Goal: Task Accomplishment & Management: Complete application form

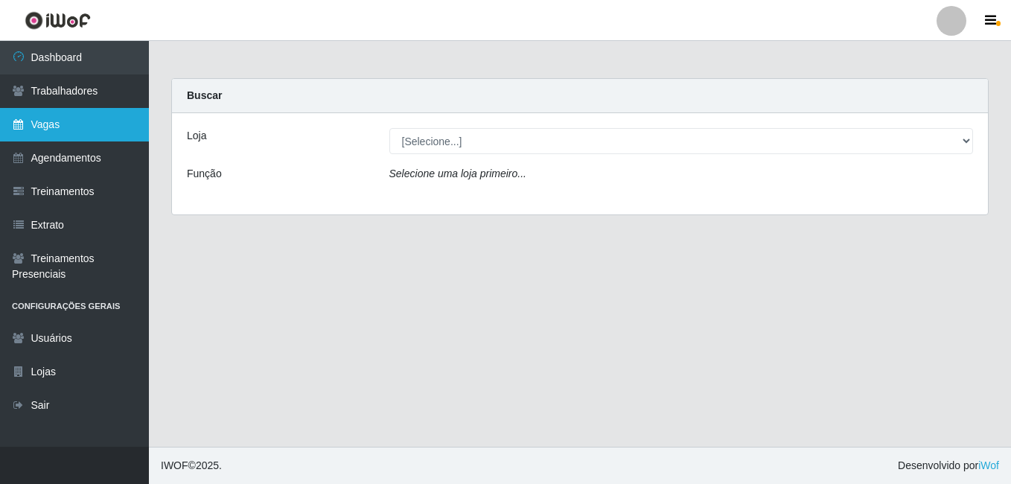
click at [52, 124] on link "Vagas" at bounding box center [74, 125] width 149 height 34
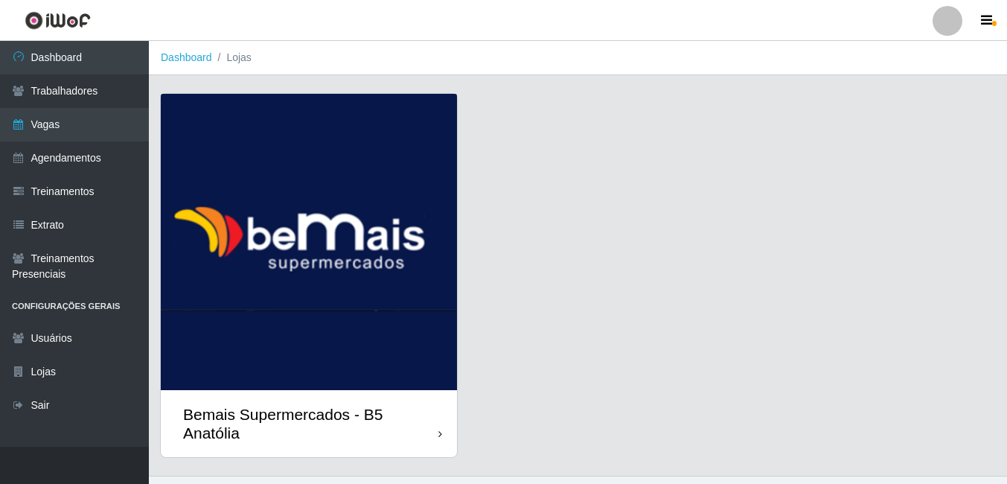
click at [381, 258] on img at bounding box center [309, 242] width 296 height 296
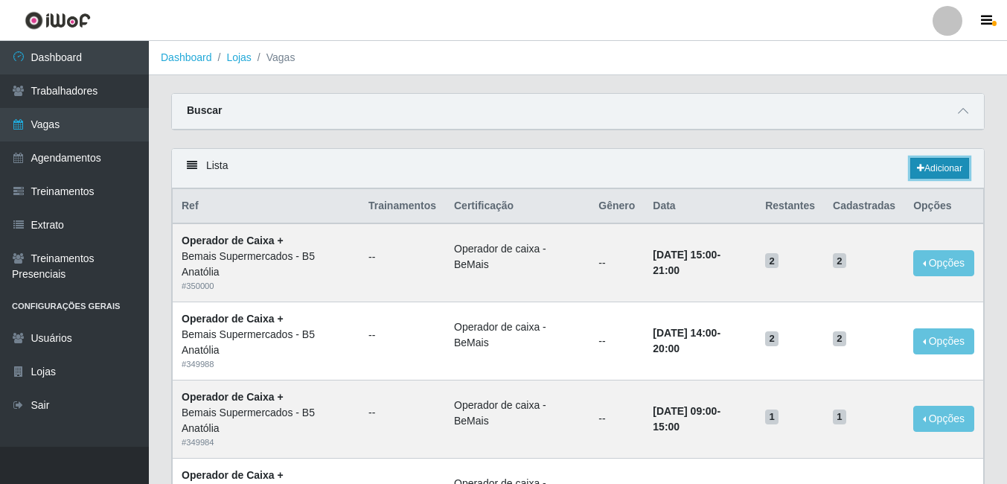
click at [938, 165] on link "Adicionar" at bounding box center [940, 168] width 59 height 21
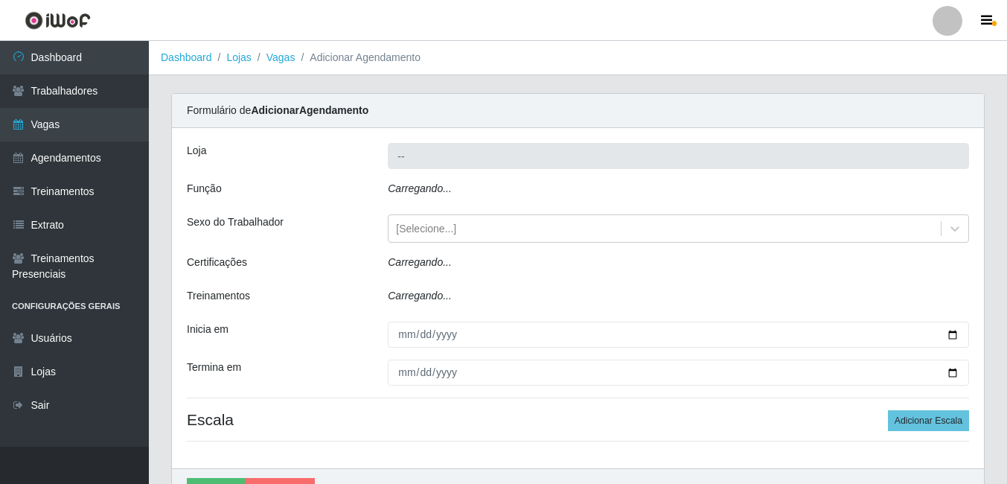
type input "Bemais Supermercados - B5 Anatólia"
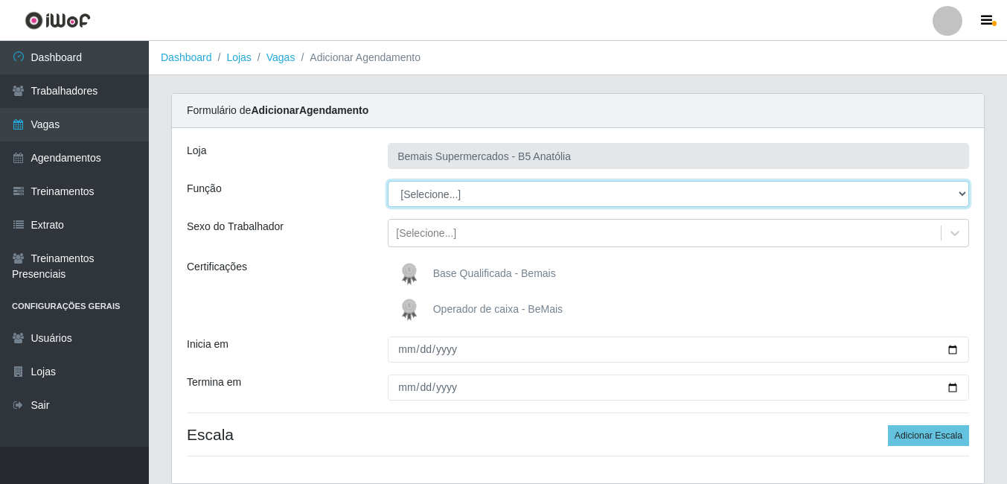
click at [961, 194] on select "[Selecione...] ASG ASG + ASG ++ Auxiliar de Estacionamento Auxiliar de Estacion…" at bounding box center [679, 194] width 582 height 26
select select "79"
click at [388, 181] on select "[Selecione...] ASG ASG + ASG ++ Auxiliar de Estacionamento Auxiliar de Estacion…" at bounding box center [679, 194] width 582 height 26
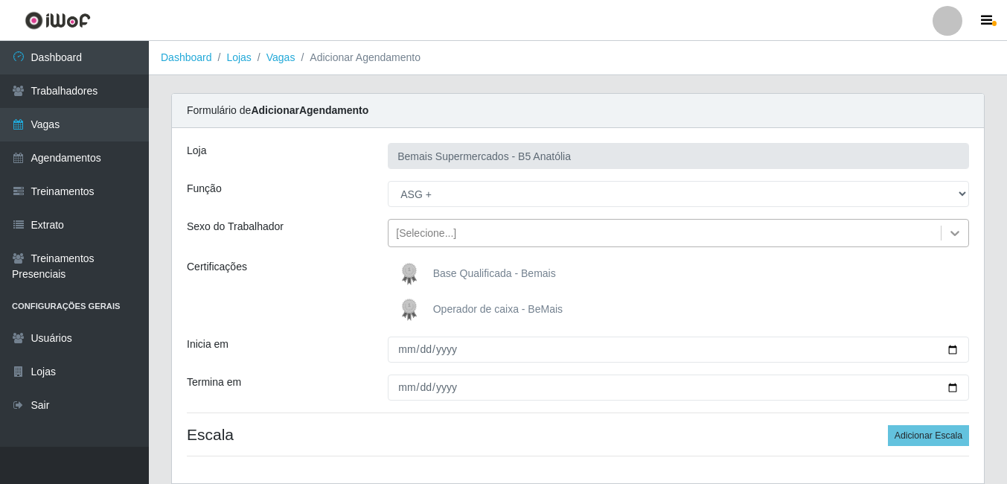
click at [952, 235] on icon at bounding box center [955, 233] width 15 height 15
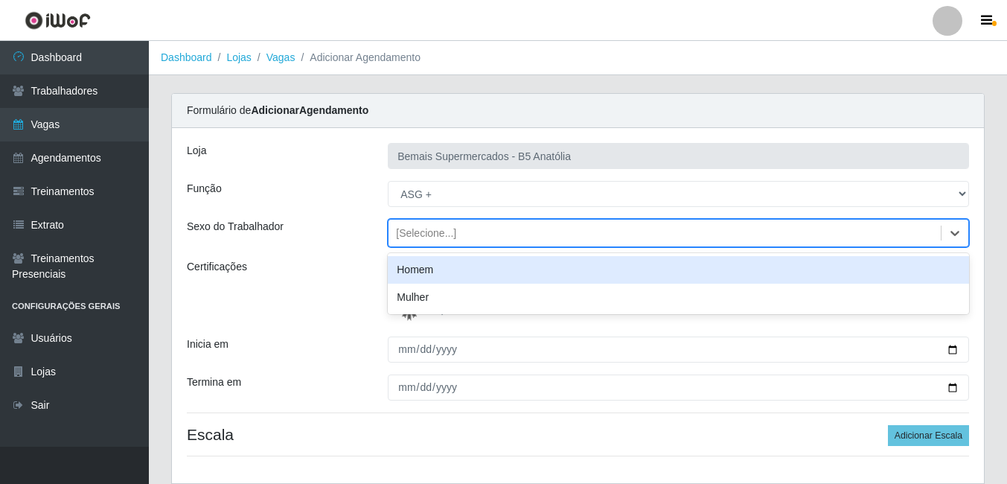
click at [442, 270] on div "Homem" at bounding box center [679, 270] width 582 height 28
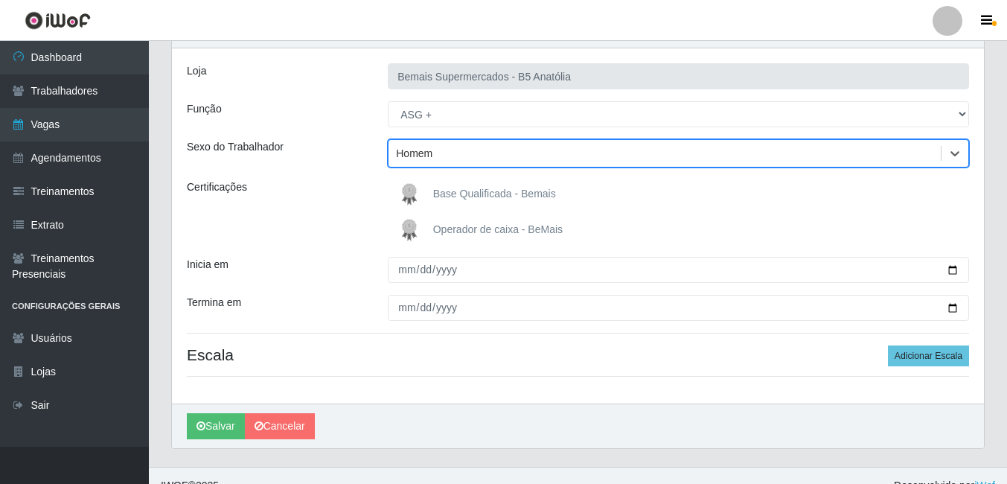
scroll to position [100, 0]
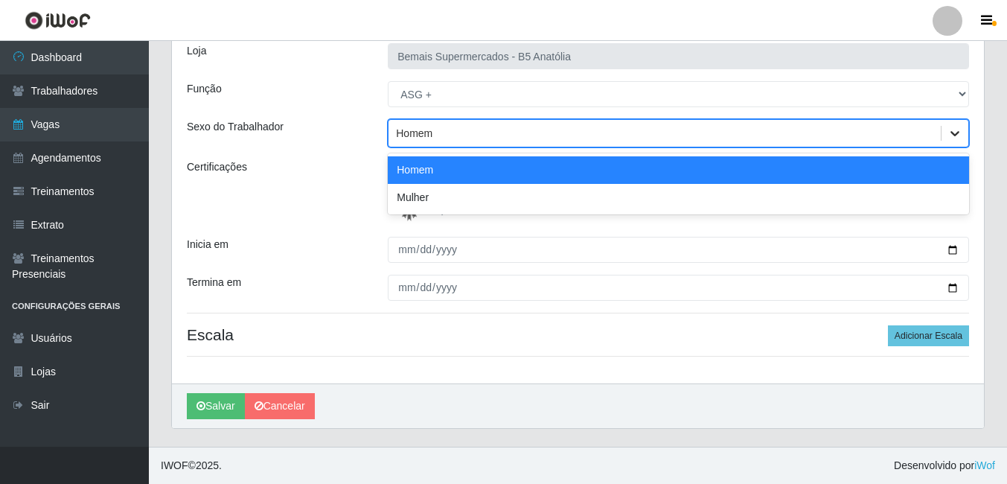
click at [954, 136] on icon at bounding box center [955, 133] width 15 height 15
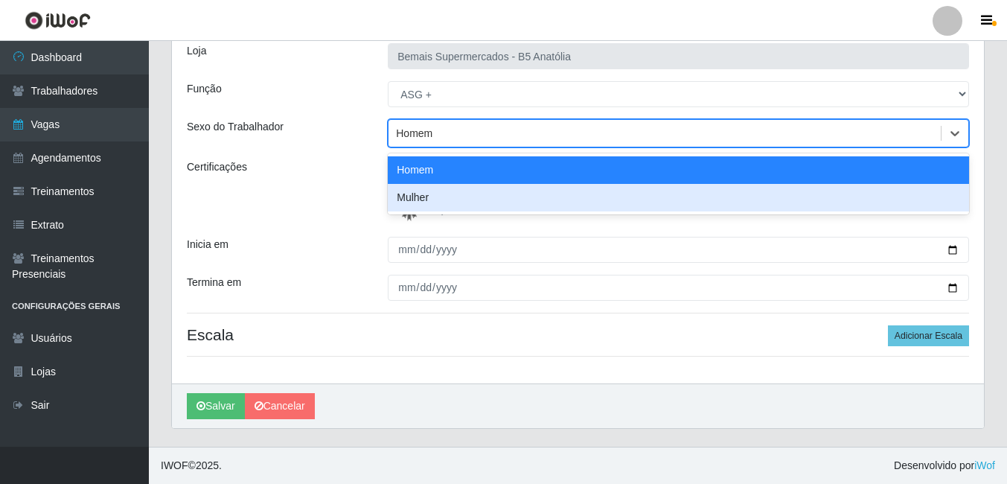
click at [447, 194] on div "Mulher" at bounding box center [679, 198] width 582 height 28
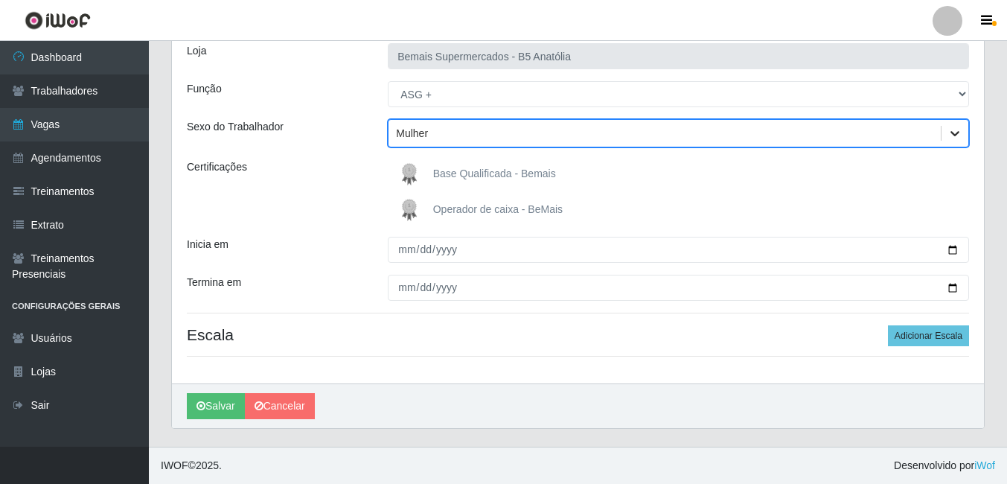
click at [956, 131] on icon at bounding box center [955, 133] width 15 height 15
click at [946, 131] on div at bounding box center [955, 133] width 27 height 27
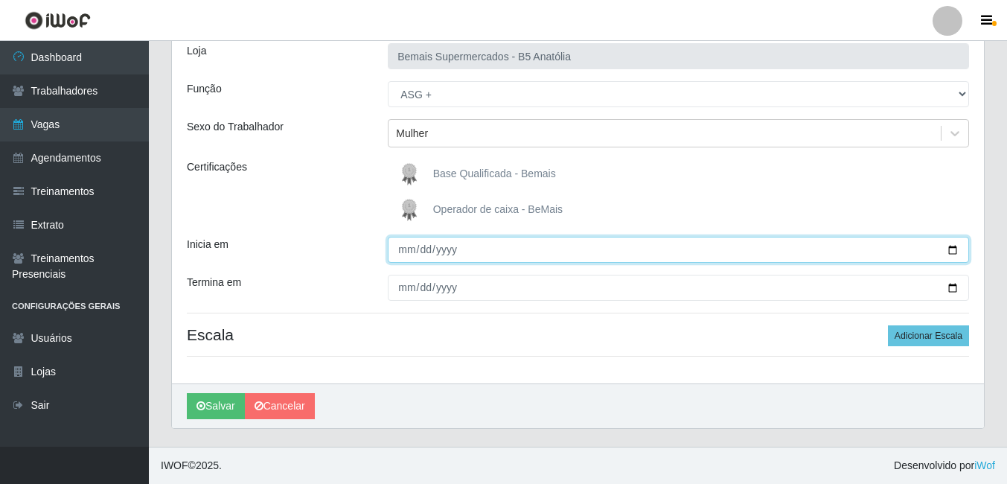
click at [953, 252] on input "Inicia em" at bounding box center [679, 250] width 582 height 26
type input "[DATE]"
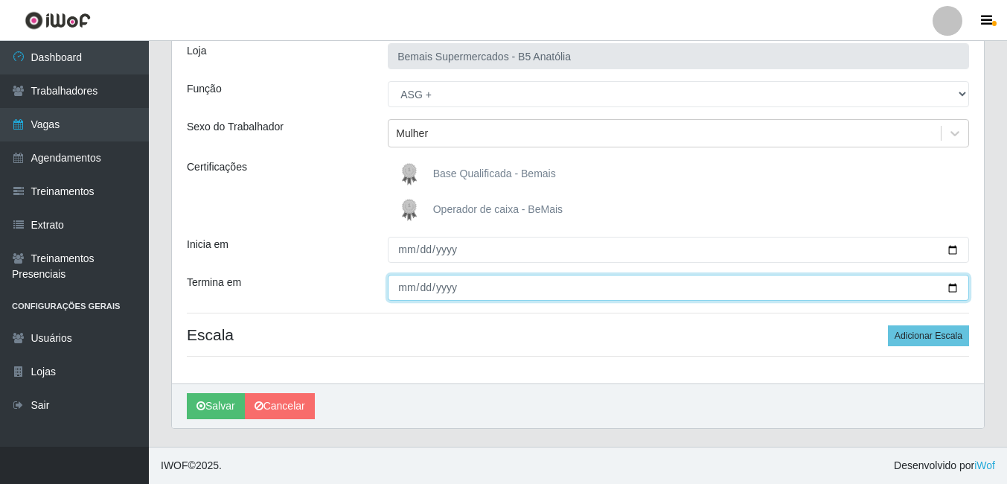
click at [953, 290] on input "Termina em" at bounding box center [679, 288] width 582 height 26
type input "[DATE]"
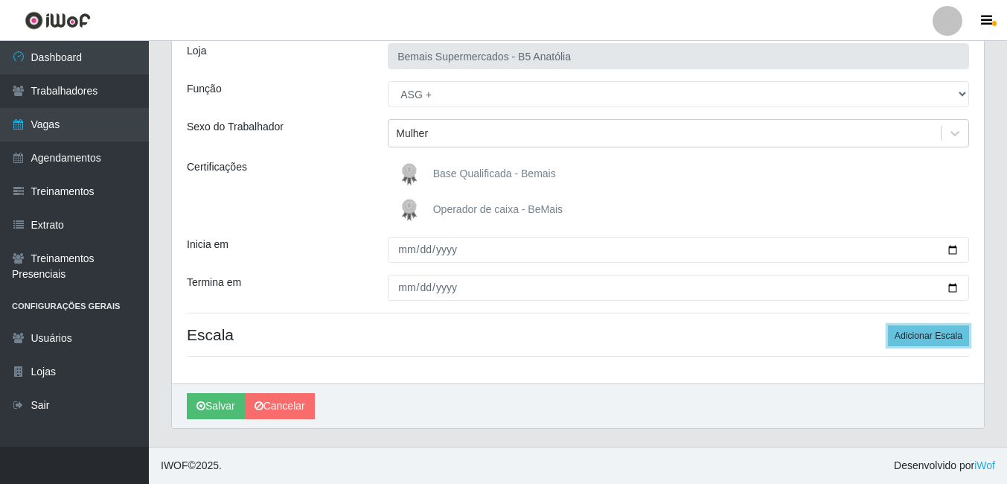
drag, startPoint x: 912, startPoint y: 339, endPoint x: 838, endPoint y: 347, distance: 74.9
click at [911, 340] on button "Adicionar Escala" at bounding box center [928, 335] width 81 height 21
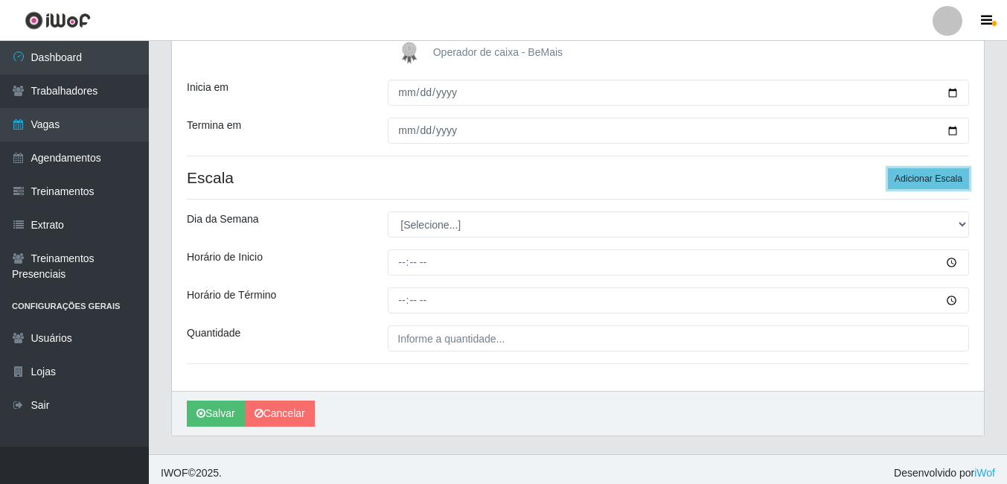
scroll to position [264, 0]
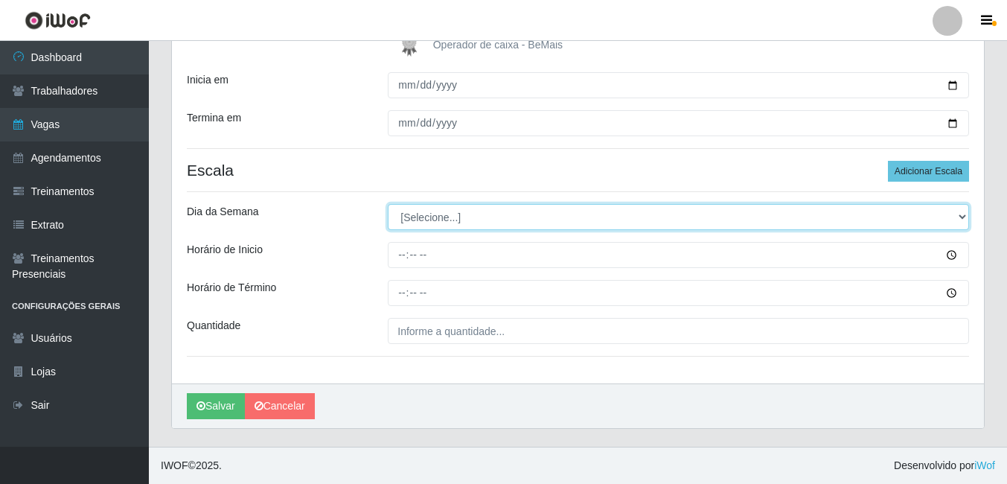
click at [961, 219] on select "[Selecione...] Segunda Terça Quarta Quinta Sexta Sábado Domingo" at bounding box center [679, 217] width 582 height 26
select select "5"
click at [388, 204] on select "[Selecione...] Segunda Terça Quarta Quinta Sexta Sábado Domingo" at bounding box center [679, 217] width 582 height 26
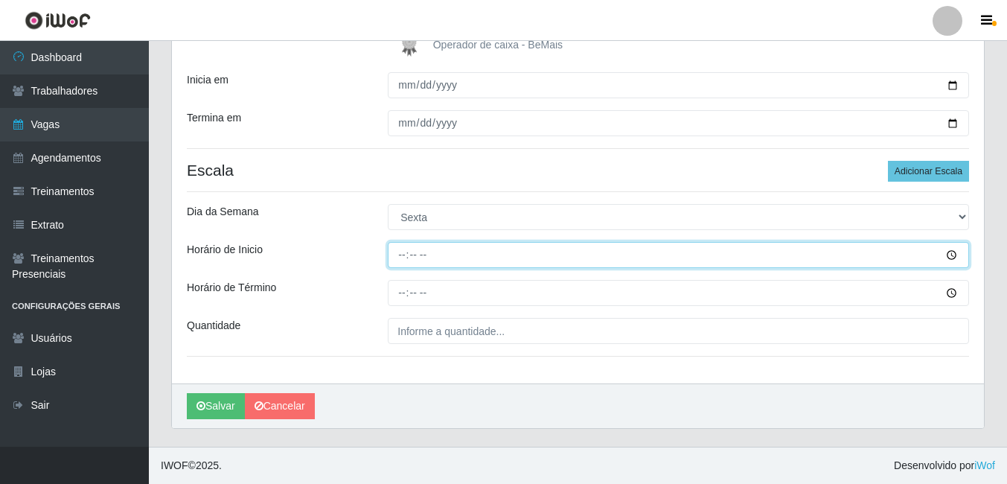
click at [401, 255] on input "Horário de Inicio" at bounding box center [679, 255] width 582 height 26
type input "09:00"
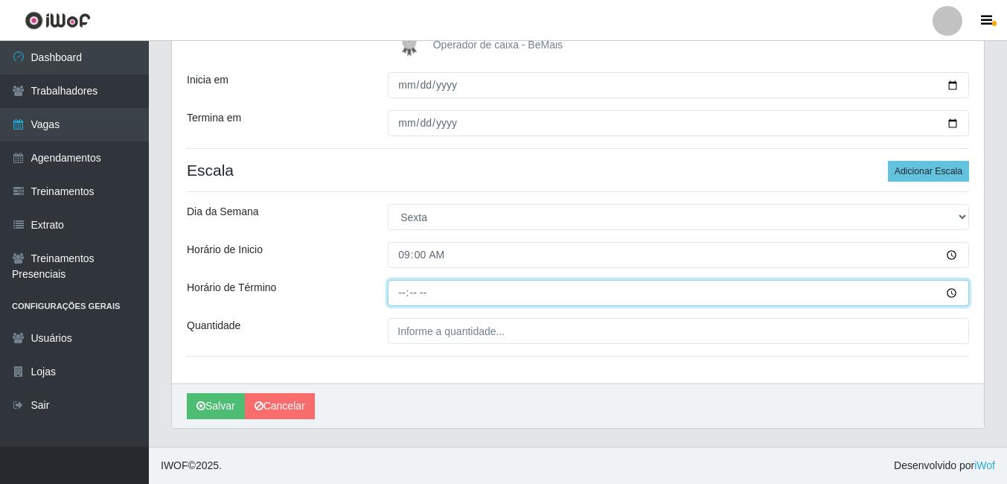
click at [405, 293] on input "Horário de Término" at bounding box center [679, 293] width 582 height 26
type input "15:00"
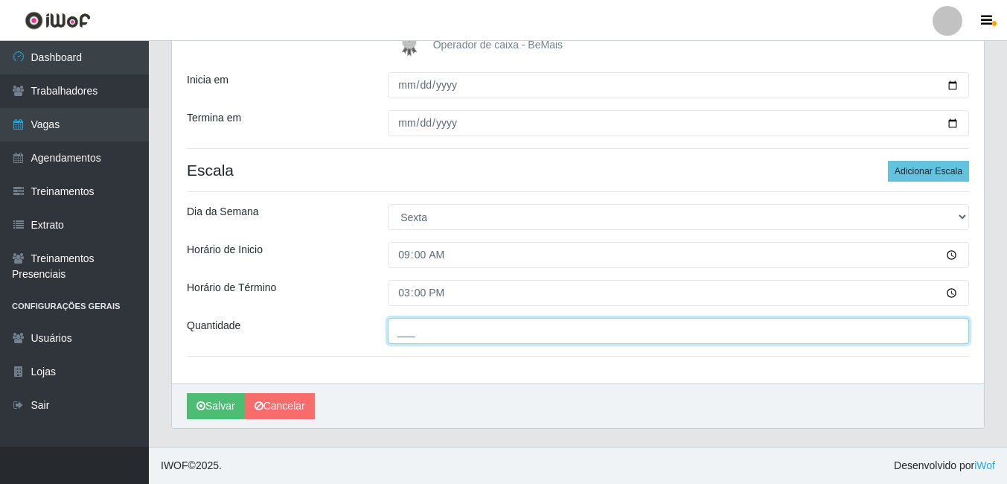
click at [497, 337] on input "___" at bounding box center [679, 331] width 582 height 26
type input "1__"
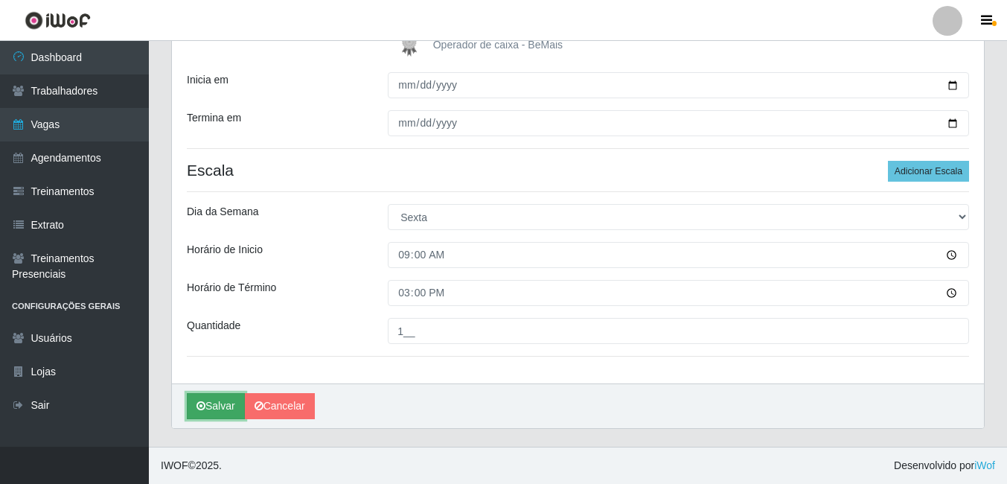
click at [213, 408] on button "Salvar" at bounding box center [216, 406] width 58 height 26
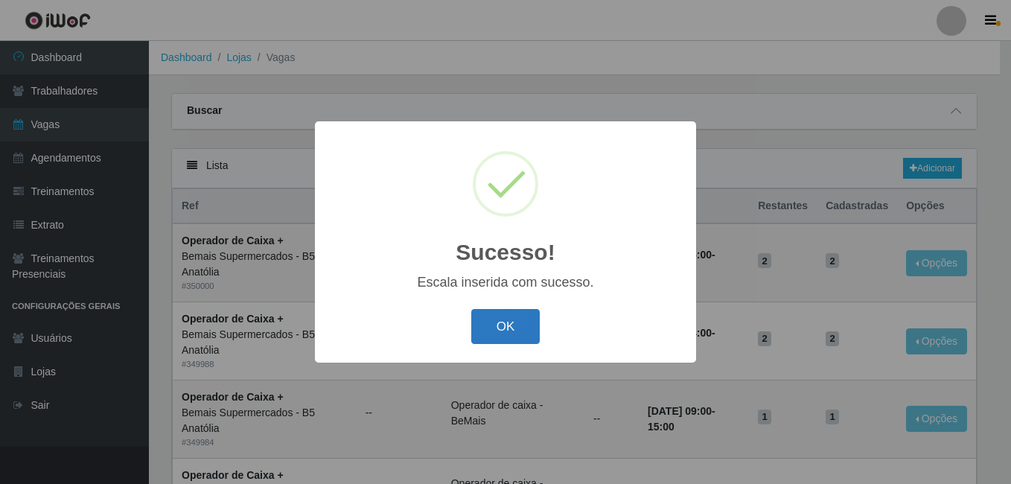
click at [501, 334] on button "OK" at bounding box center [505, 326] width 69 height 35
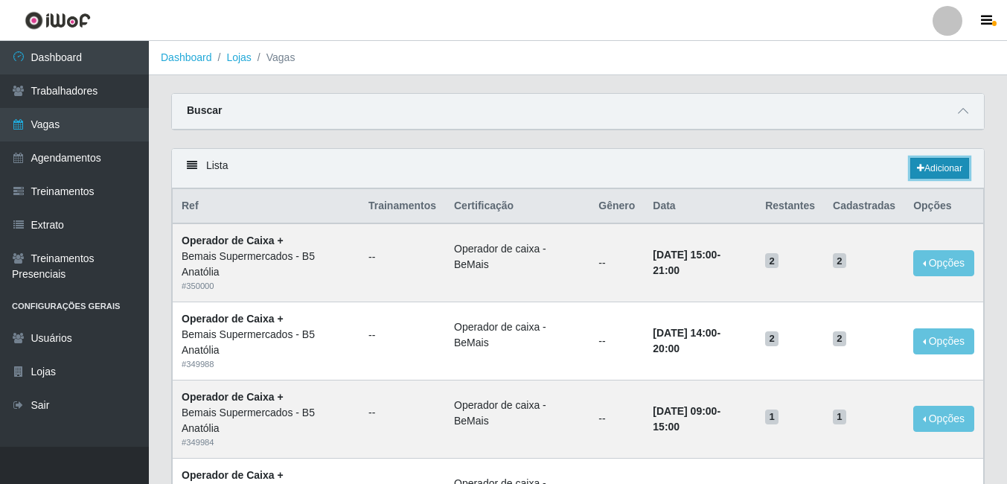
click at [956, 172] on link "Adicionar" at bounding box center [940, 168] width 59 height 21
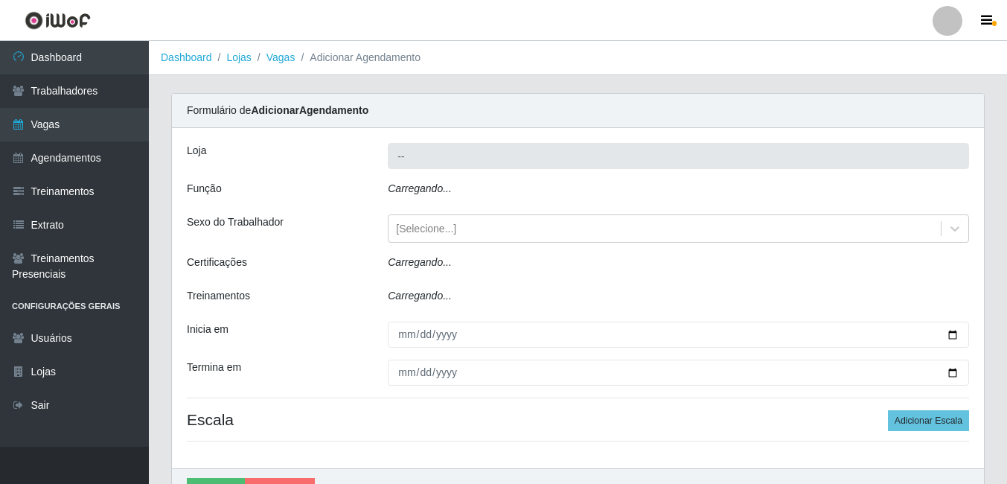
type input "Bemais Supermercados - B5 Anatólia"
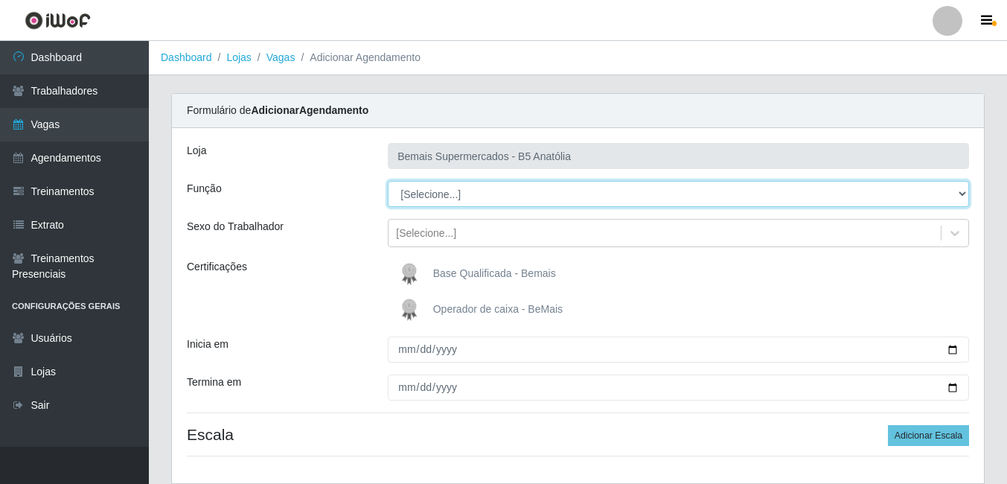
click at [959, 191] on select "[Selecione...] ASG ASG + ASG ++ Auxiliar de Estacionamento Auxiliar de Estacion…" at bounding box center [679, 194] width 582 height 26
select select "79"
click at [388, 181] on select "[Selecione...] ASG ASG + ASG ++ Auxiliar de Estacionamento Auxiliar de Estacion…" at bounding box center [679, 194] width 582 height 26
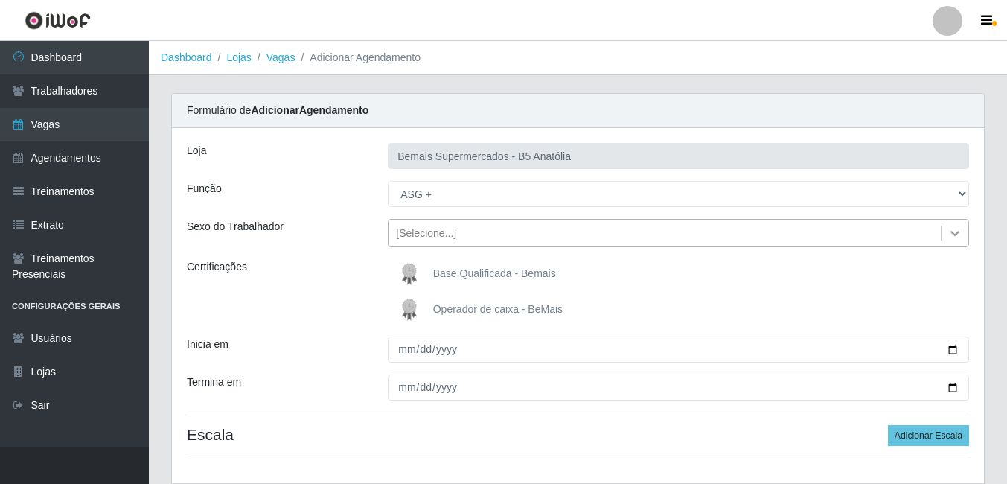
click at [953, 229] on icon at bounding box center [955, 233] width 15 height 15
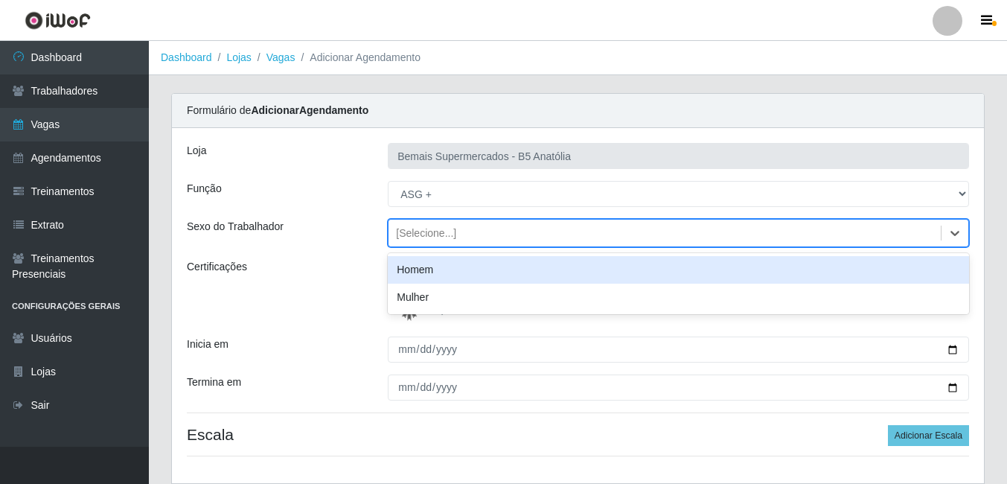
click at [433, 275] on div "Homem" at bounding box center [679, 270] width 582 height 28
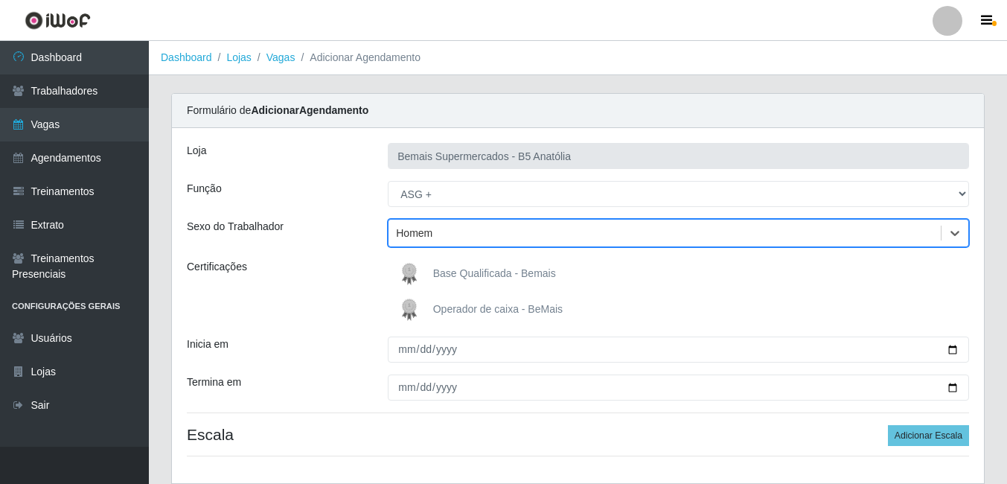
scroll to position [100, 0]
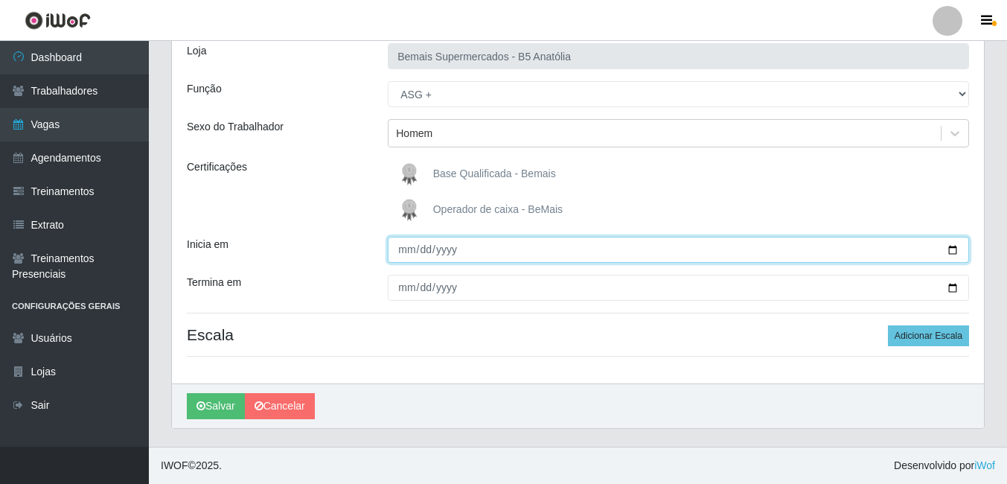
click at [954, 251] on input "Inicia em" at bounding box center [679, 250] width 582 height 26
type input "[DATE]"
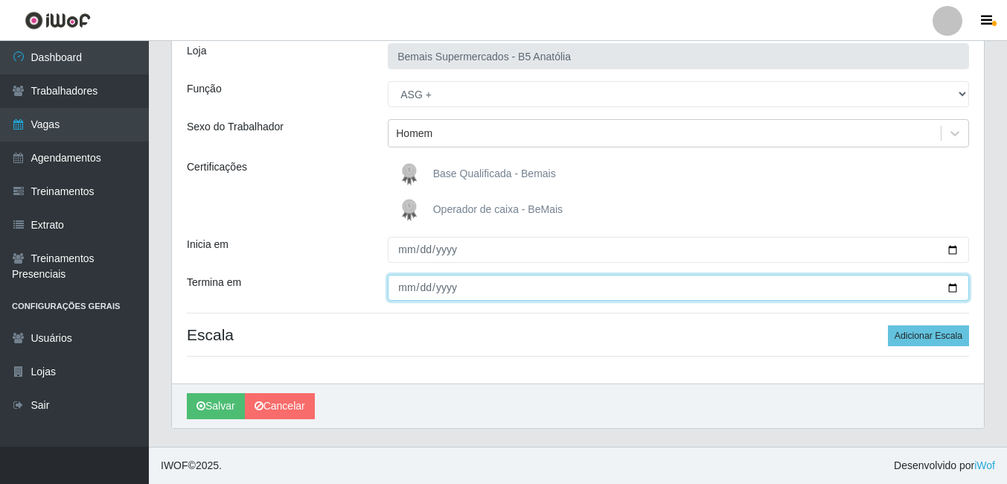
drag, startPoint x: 949, startPoint y: 288, endPoint x: 719, endPoint y: 332, distance: 234.2
click at [949, 288] on input "Termina em" at bounding box center [679, 288] width 582 height 26
click at [955, 292] on input "Termina em" at bounding box center [679, 288] width 582 height 26
type input "[DATE]"
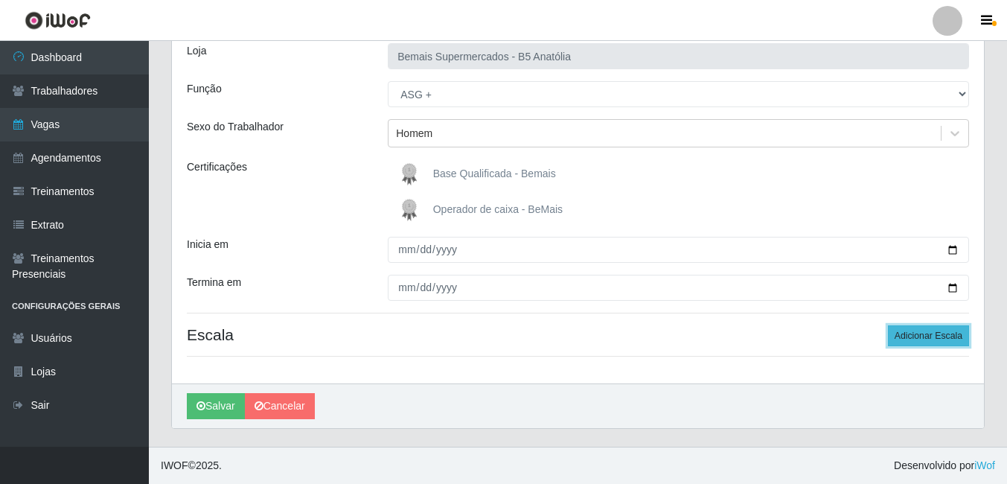
click at [917, 337] on button "Adicionar Escala" at bounding box center [928, 335] width 81 height 21
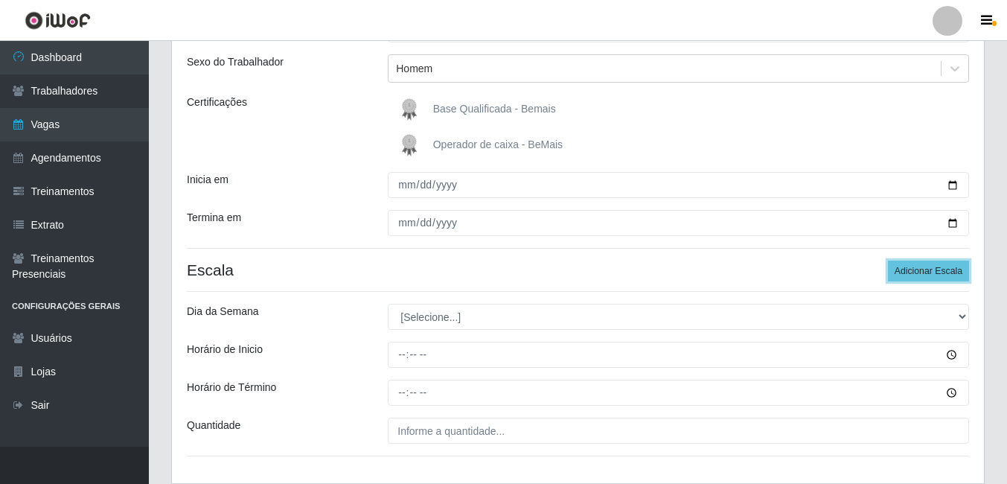
scroll to position [264, 0]
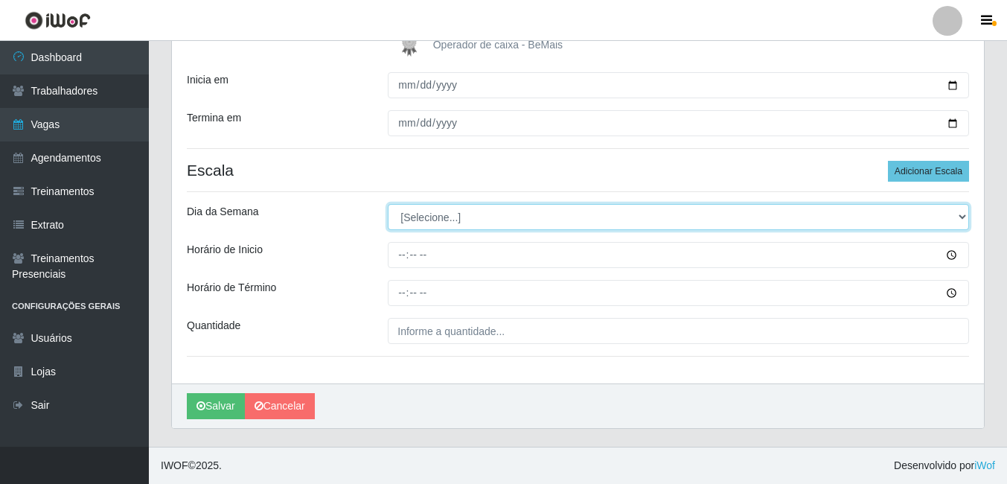
drag, startPoint x: 961, startPoint y: 218, endPoint x: 917, endPoint y: 221, distance: 44.0
click at [961, 218] on select "[Selecione...] Segunda Terça Quarta Quinta Sexta Sábado Domingo" at bounding box center [679, 217] width 582 height 26
select select "5"
click at [388, 204] on select "[Selecione...] Segunda Terça Quarta Quinta Sexta Sábado Domingo" at bounding box center [679, 217] width 582 height 26
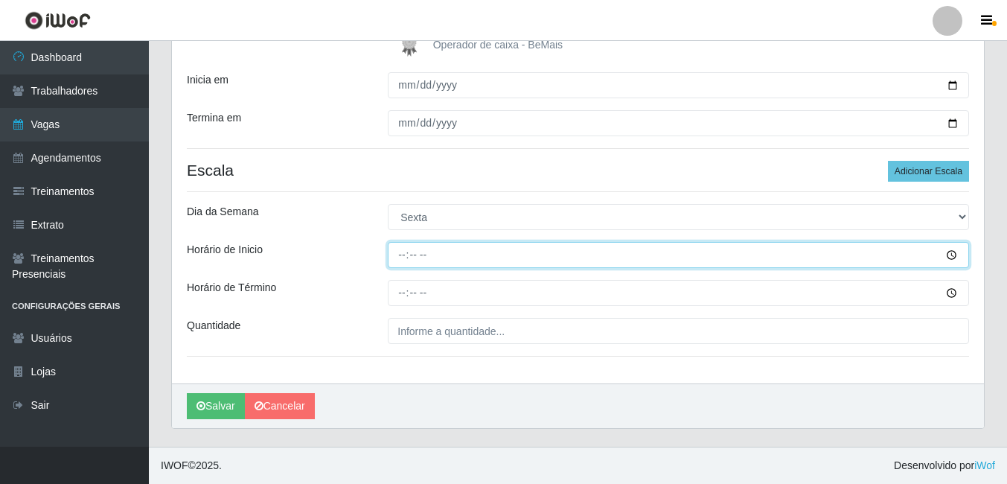
click at [406, 257] on input "Horário de Inicio" at bounding box center [679, 255] width 582 height 26
type input "15:00"
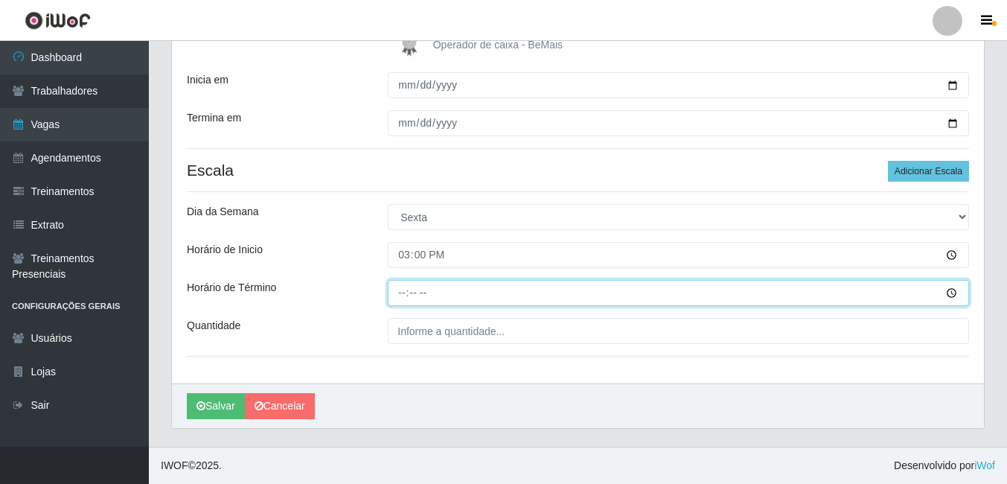
click at [401, 293] on input "Horário de Término" at bounding box center [679, 293] width 582 height 26
type input "21:00"
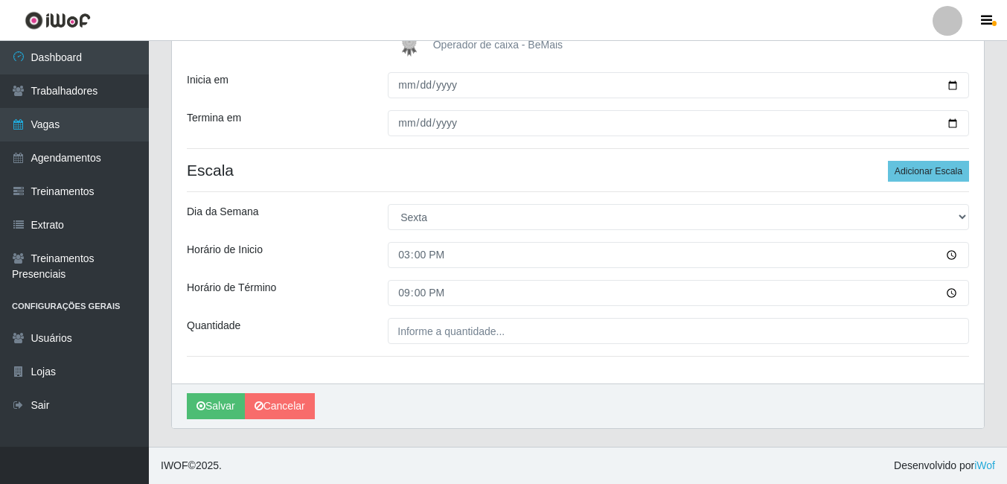
click at [470, 356] on hr at bounding box center [578, 356] width 783 height 1
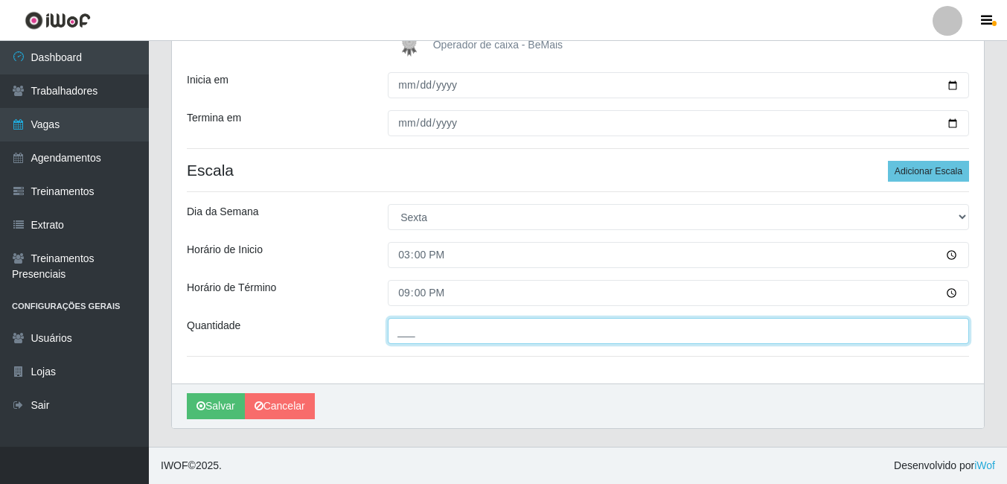
click at [433, 330] on input "___" at bounding box center [679, 331] width 582 height 26
type input "01_"
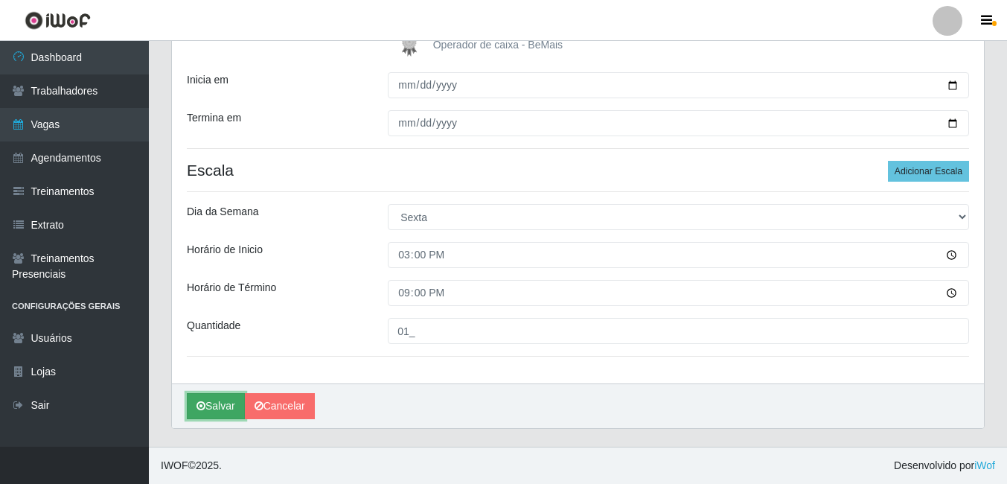
click at [219, 411] on button "Salvar" at bounding box center [216, 406] width 58 height 26
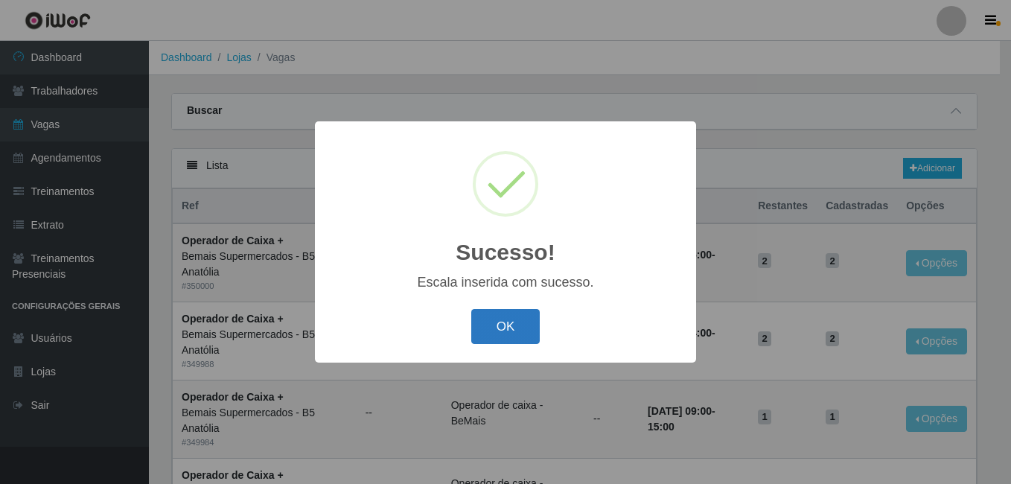
click at [533, 326] on button "OK" at bounding box center [505, 326] width 69 height 35
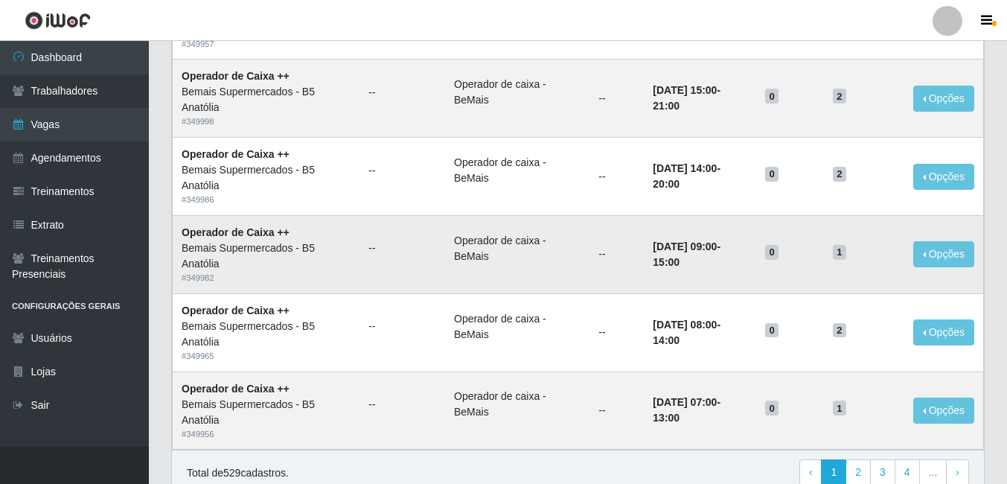
scroll to position [1013, 0]
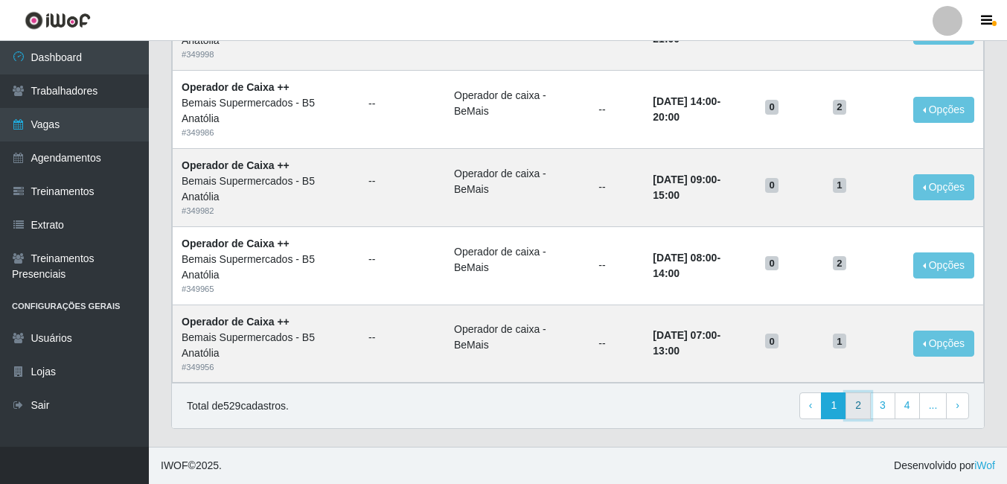
click at [860, 408] on link "2" at bounding box center [858, 405] width 25 height 27
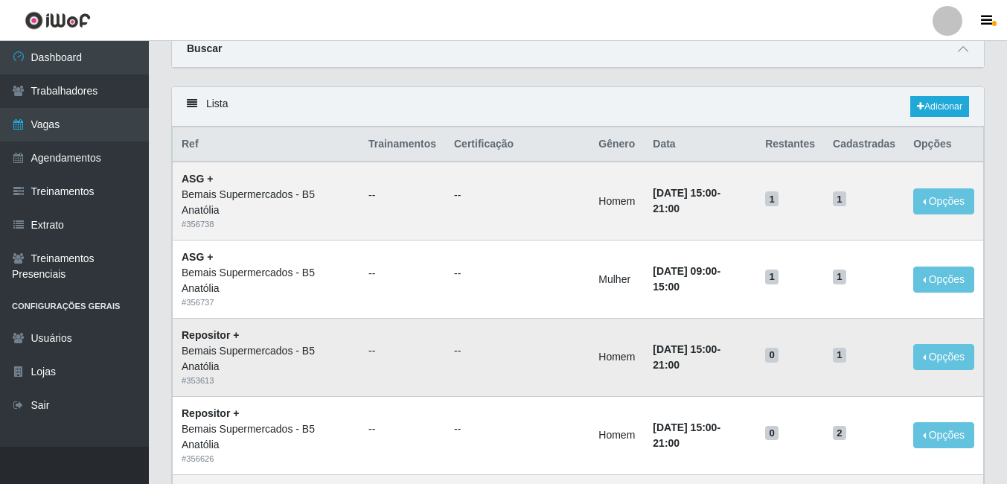
scroll to position [149, 0]
